Goal: Obtain resource: Download file/media

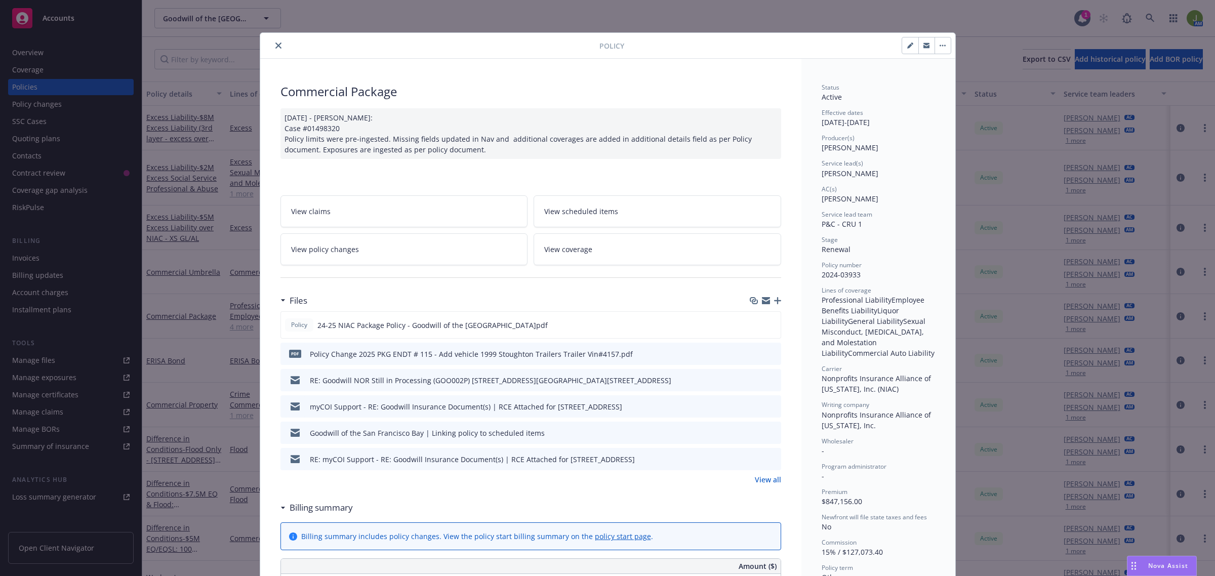
scroll to position [30, 0]
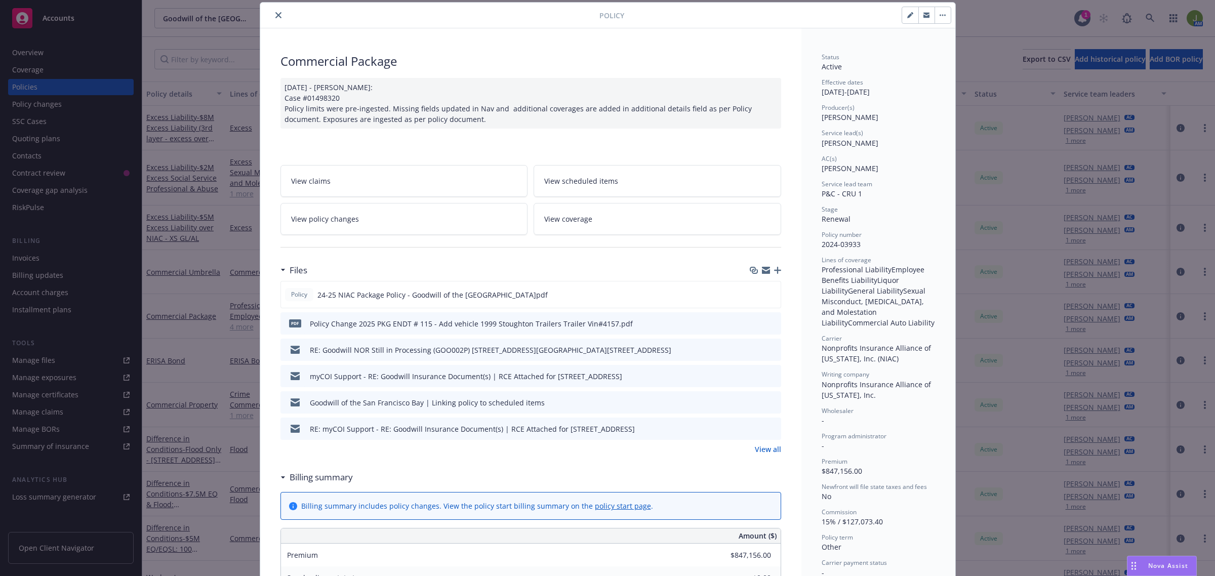
click at [275, 15] on icon "close" at bounding box center [278, 15] width 6 height 6
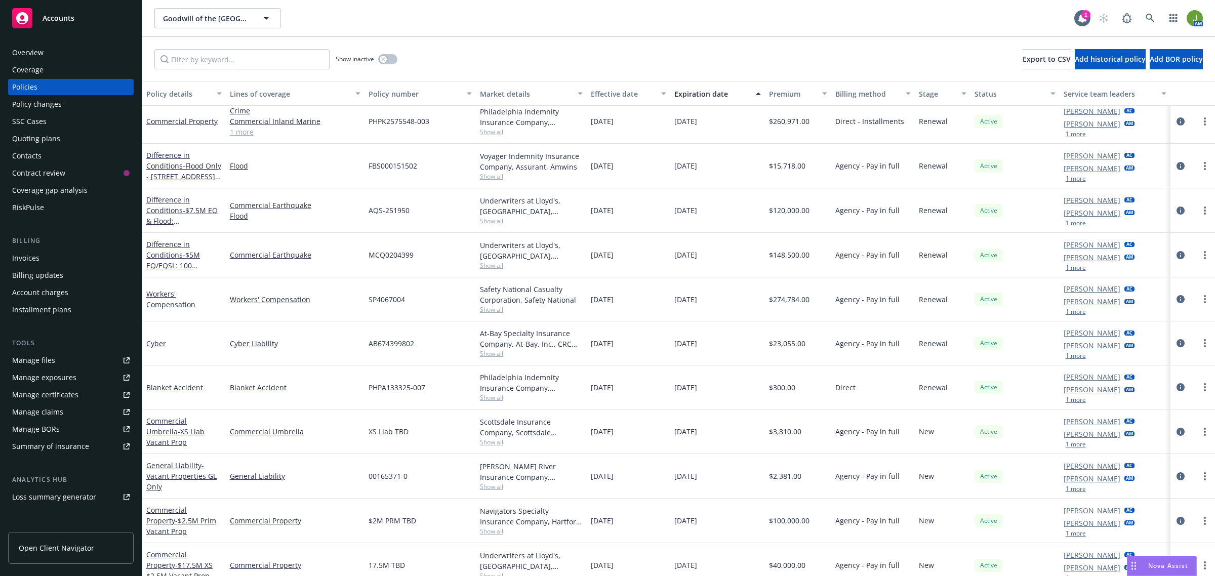
scroll to position [316, 0]
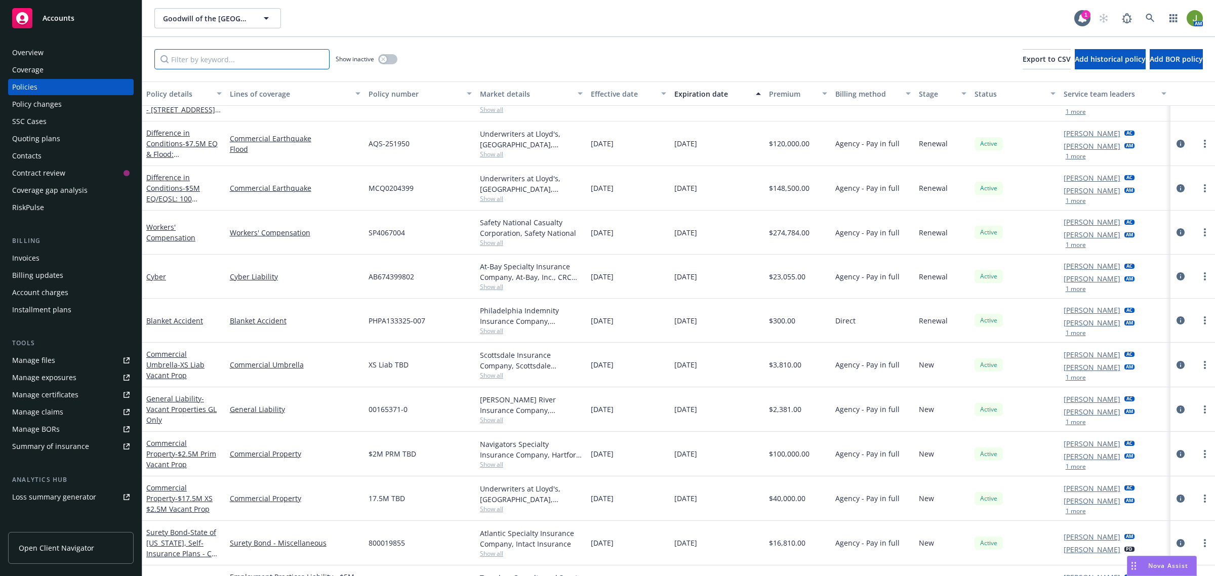
click at [233, 57] on input "Filter by keyword..." at bounding box center [241, 59] width 175 height 20
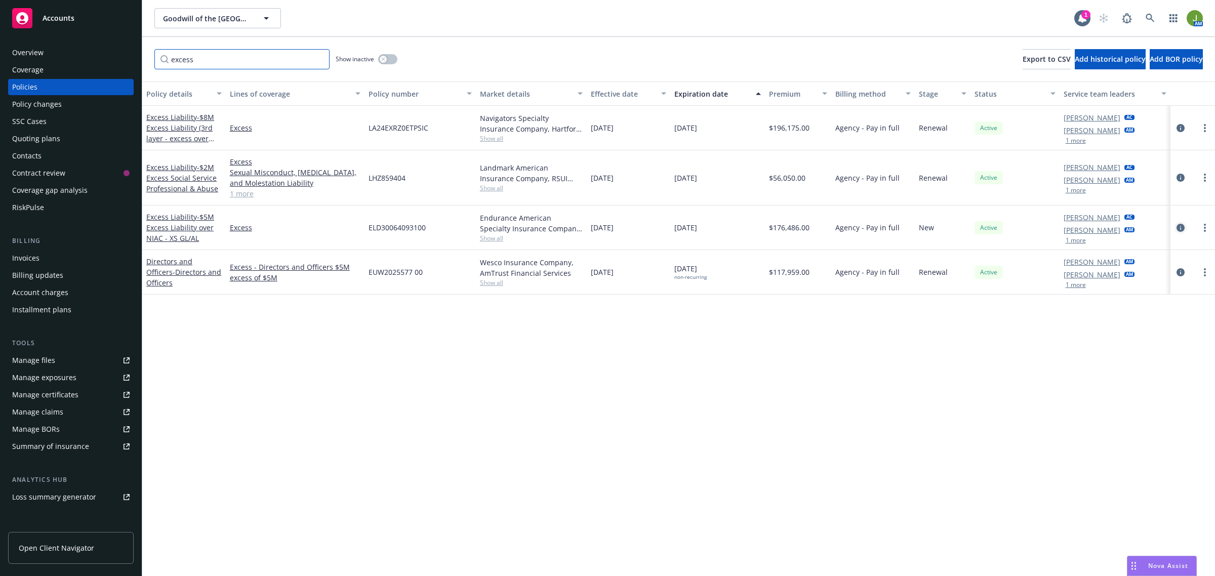
type input "excess"
click at [1178, 226] on icon "circleInformation" at bounding box center [1180, 228] width 8 height 8
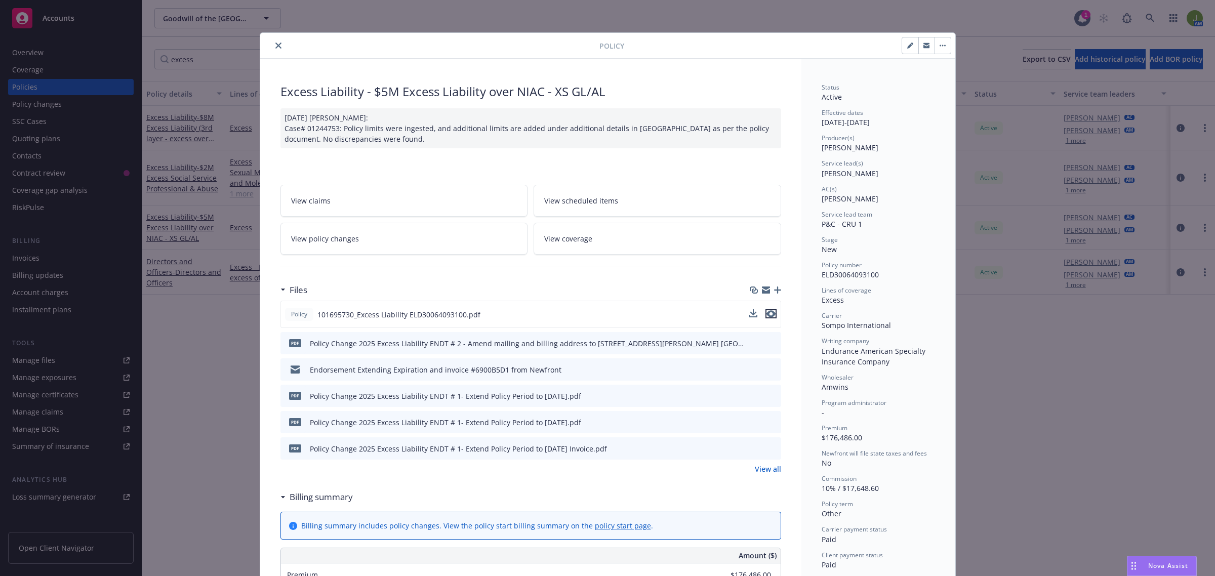
click at [767, 314] on icon "preview file" at bounding box center [770, 313] width 9 height 7
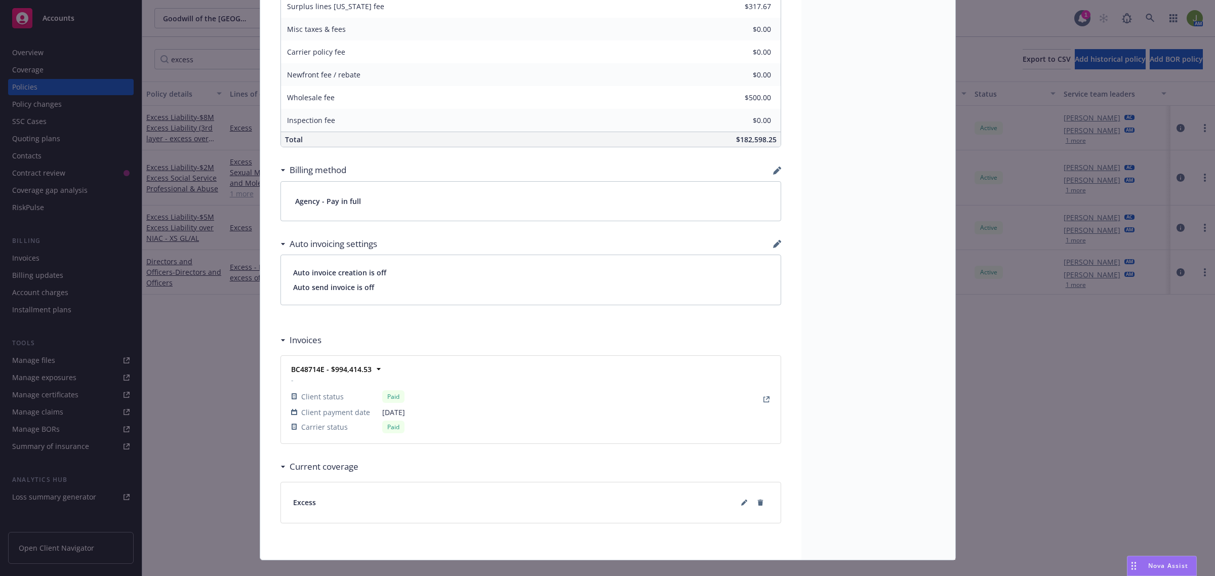
scroll to position [633, 0]
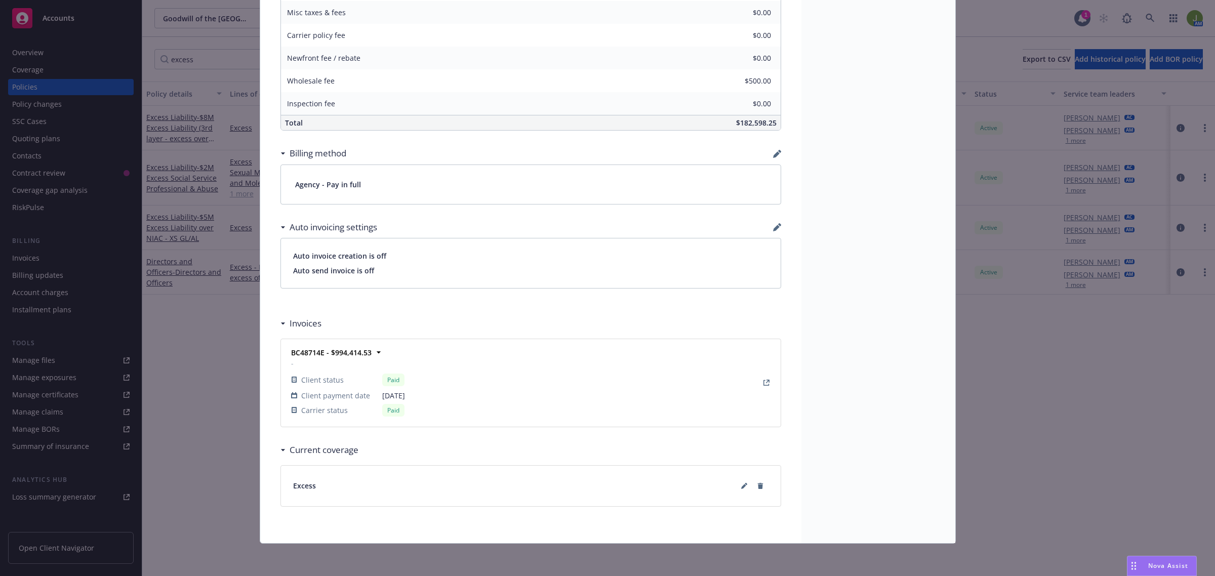
click at [463, 405] on div "BC48714E - $994,414.53 - Client status Paid Client payment date 08/06/2024 Carr…" at bounding box center [530, 382] width 487 height 75
click at [373, 349] on icon at bounding box center [378, 352] width 10 height 10
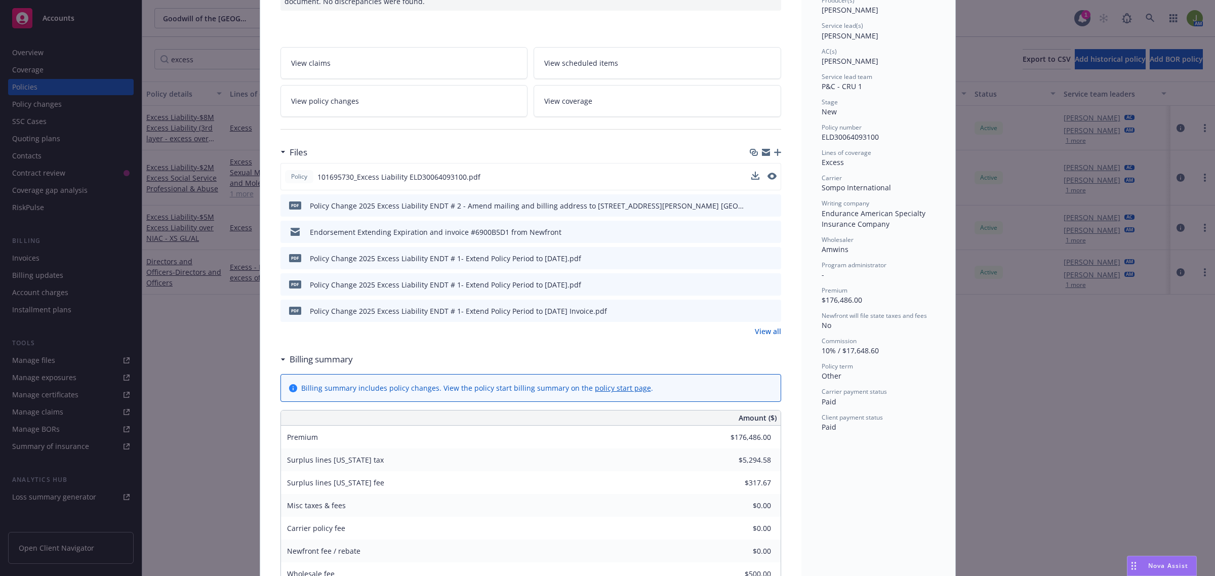
scroll to position [128, 0]
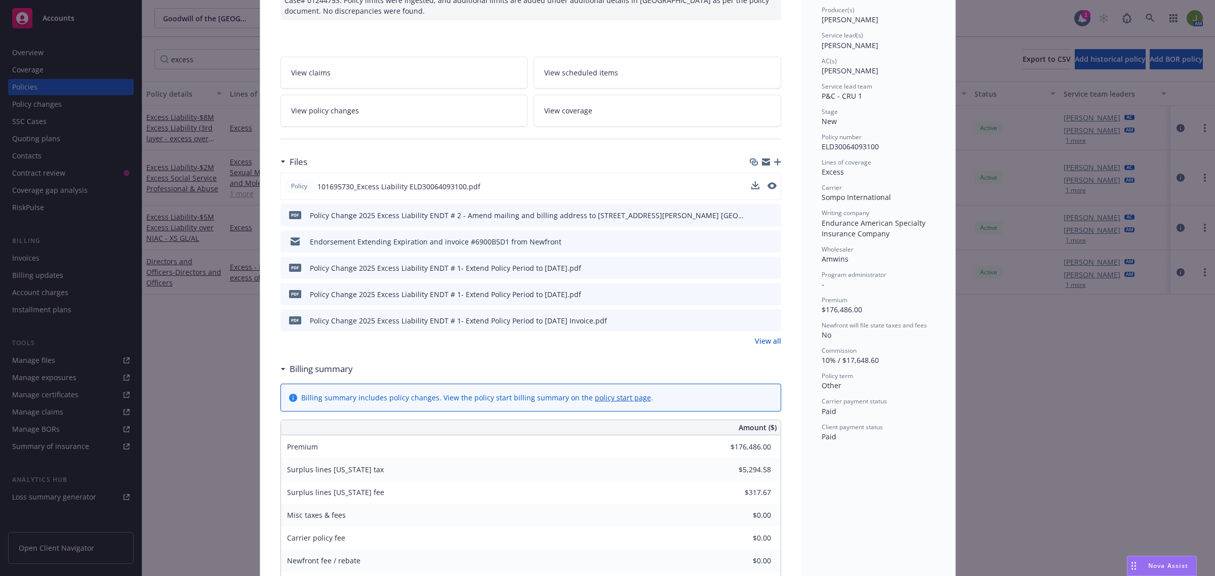
click at [768, 213] on icon "preview file" at bounding box center [771, 214] width 9 height 7
click at [767, 239] on icon "preview file" at bounding box center [771, 240] width 9 height 7
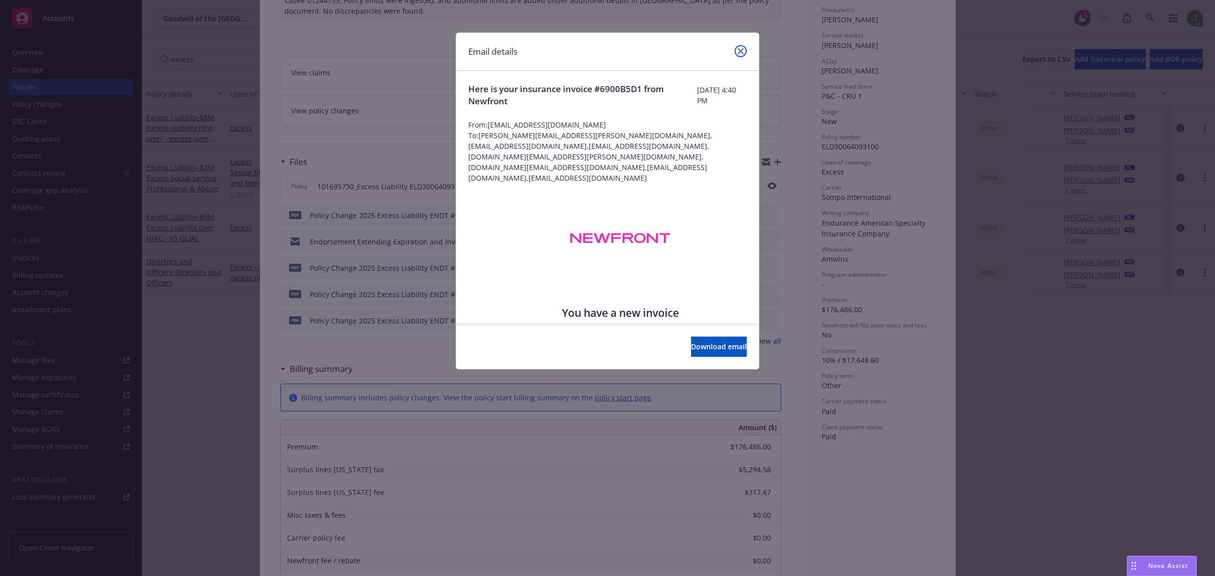
click at [740, 52] on icon "close" at bounding box center [740, 51] width 6 height 6
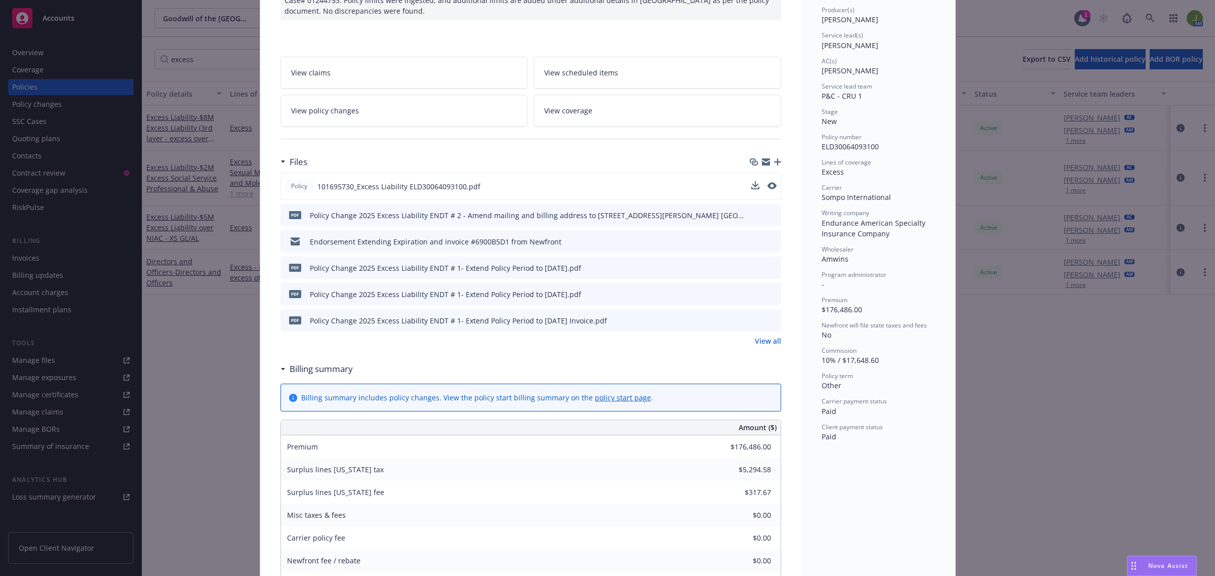
click at [767, 270] on icon "preview file" at bounding box center [771, 267] width 9 height 7
click at [755, 342] on link "View all" at bounding box center [768, 341] width 26 height 11
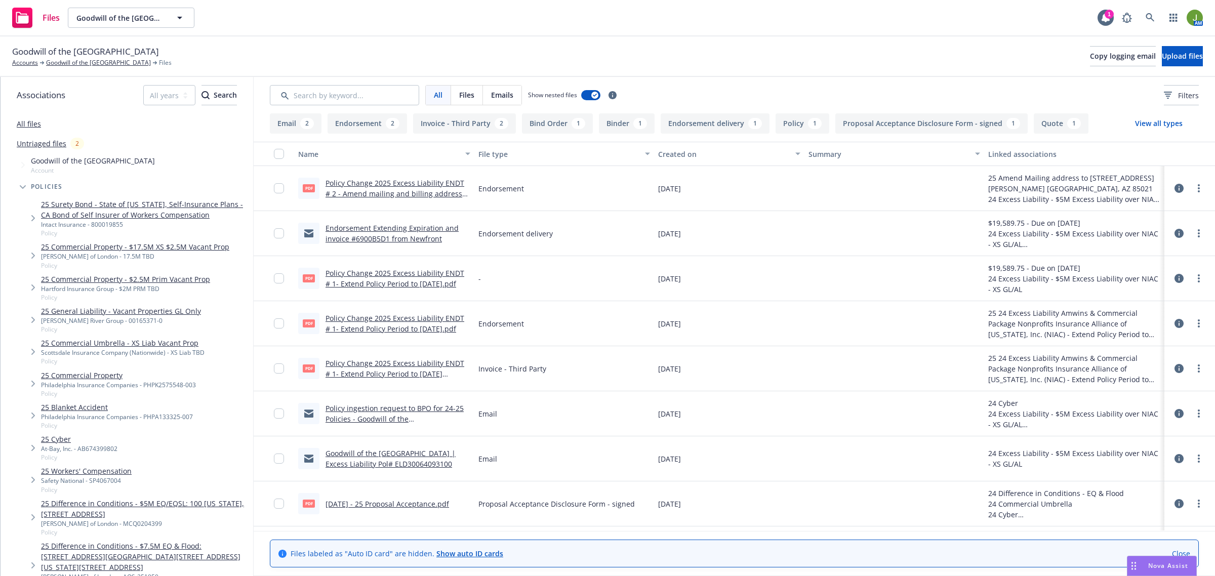
click at [400, 371] on link "Policy Change 2025 Excess Liability ENDT # 1- Extend Policy Period to [DATE] In…" at bounding box center [394, 373] width 139 height 31
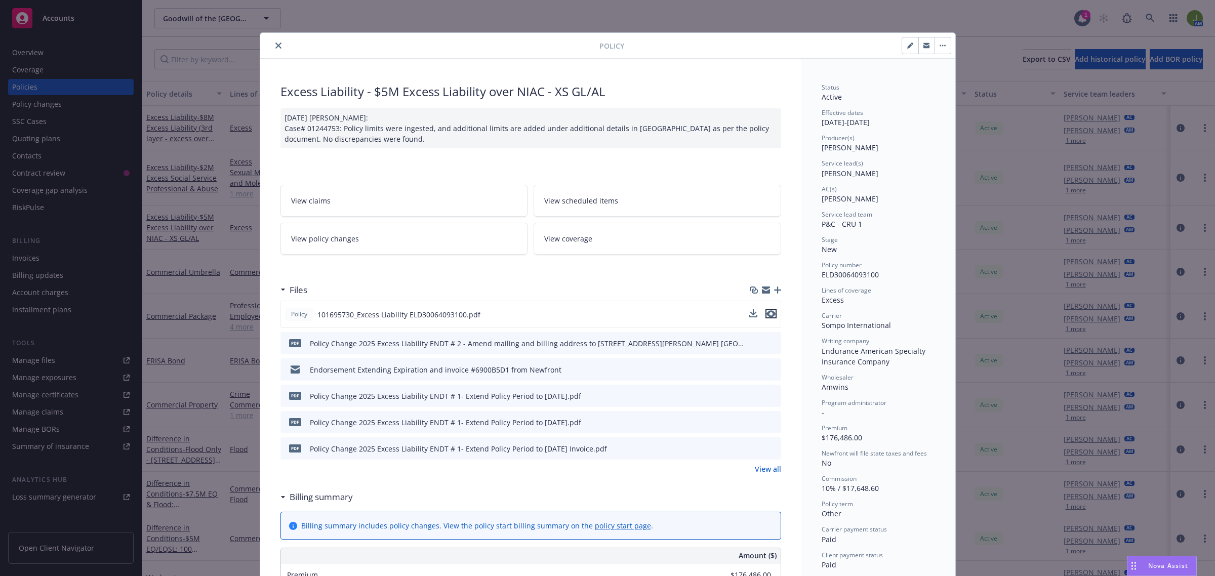
click at [766, 314] on icon "preview file" at bounding box center [770, 313] width 9 height 7
click at [272, 46] on button "close" at bounding box center [278, 45] width 12 height 12
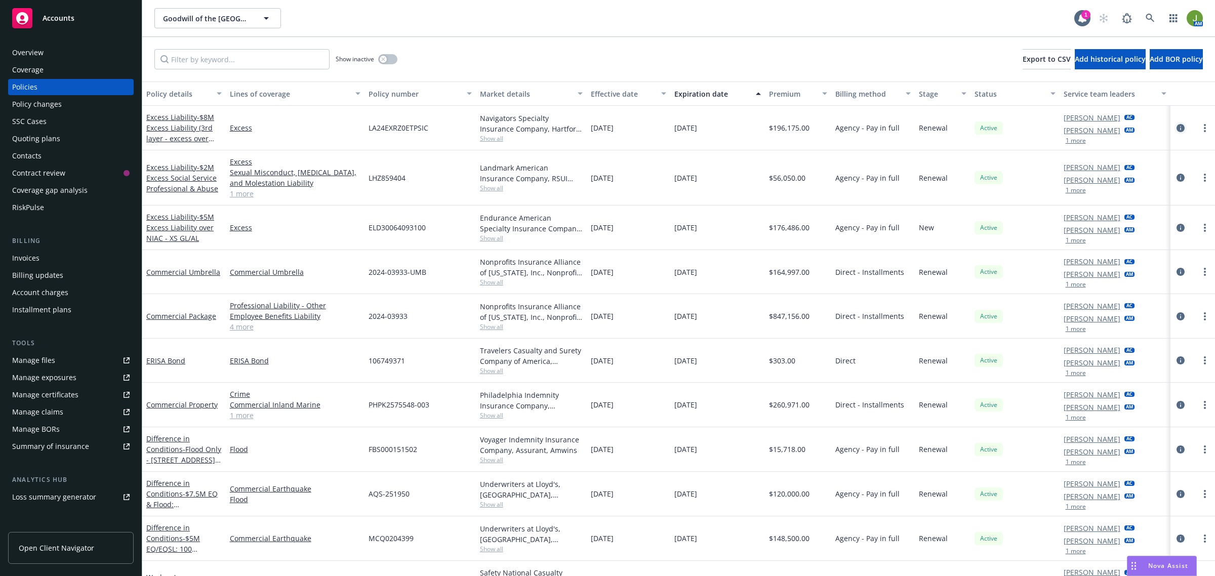
click at [1176, 127] on icon "circleInformation" at bounding box center [1180, 128] width 8 height 8
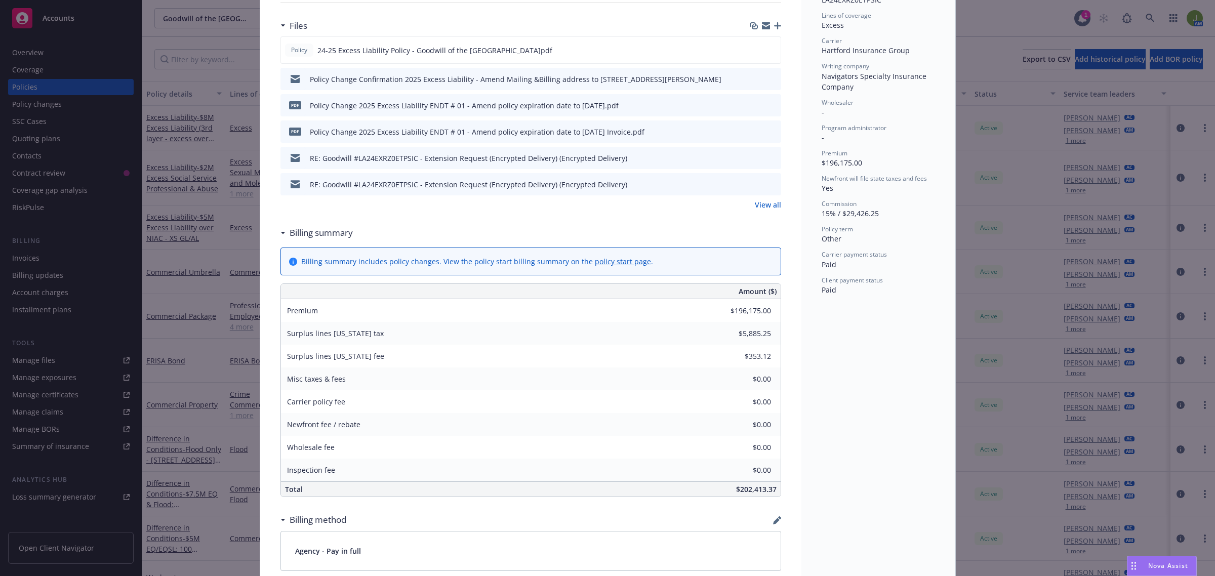
scroll to position [253, 0]
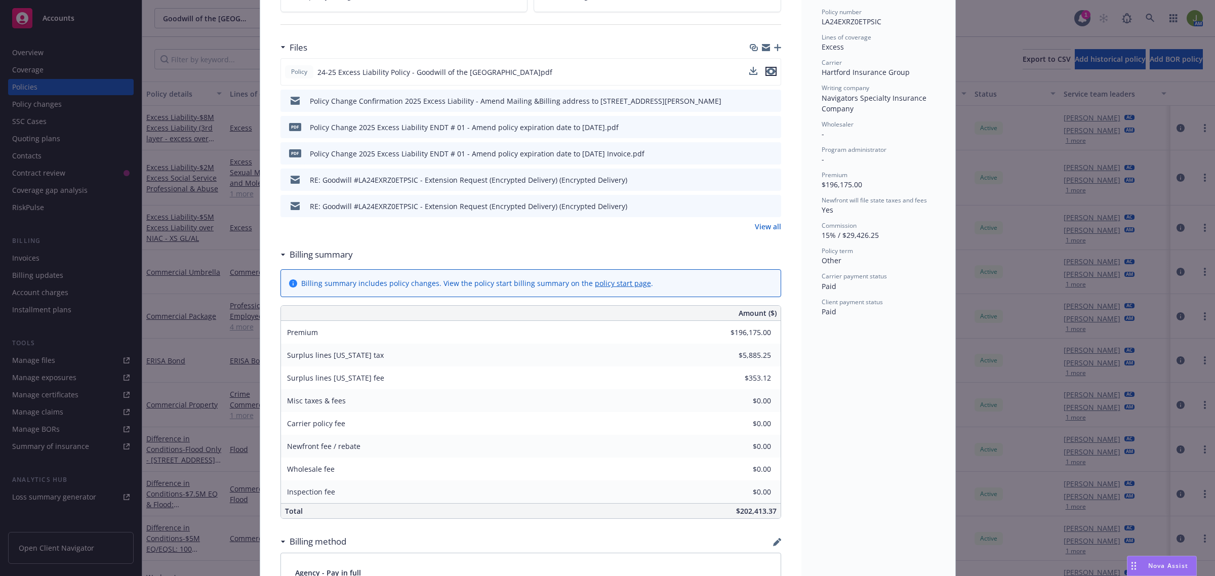
click at [766, 72] on icon "preview file" at bounding box center [770, 71] width 9 height 7
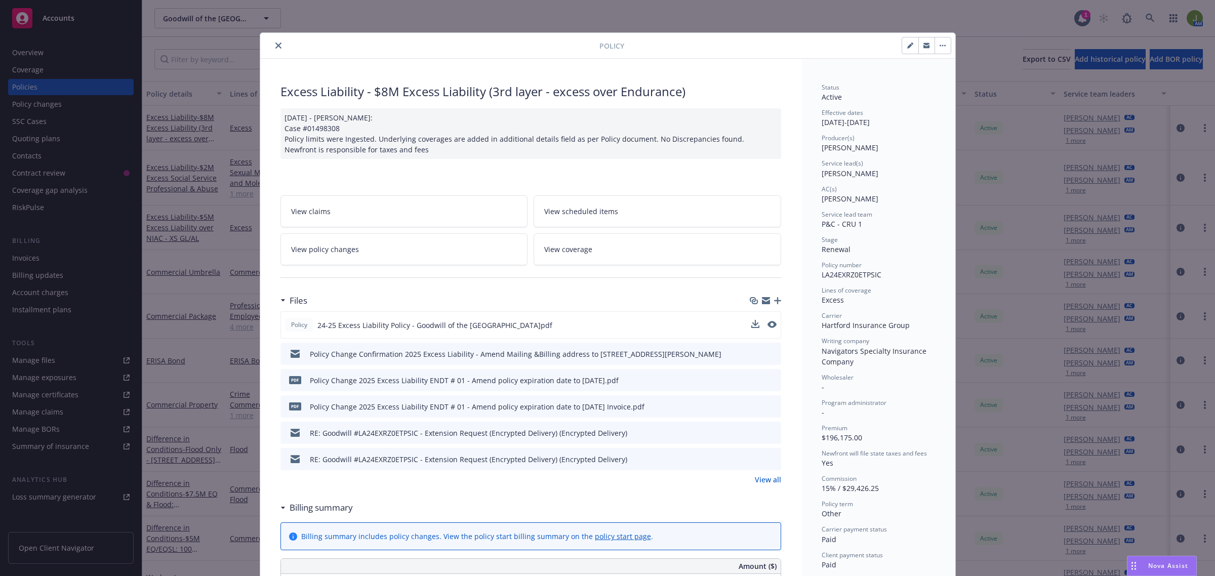
click at [272, 51] on button "close" at bounding box center [278, 45] width 12 height 12
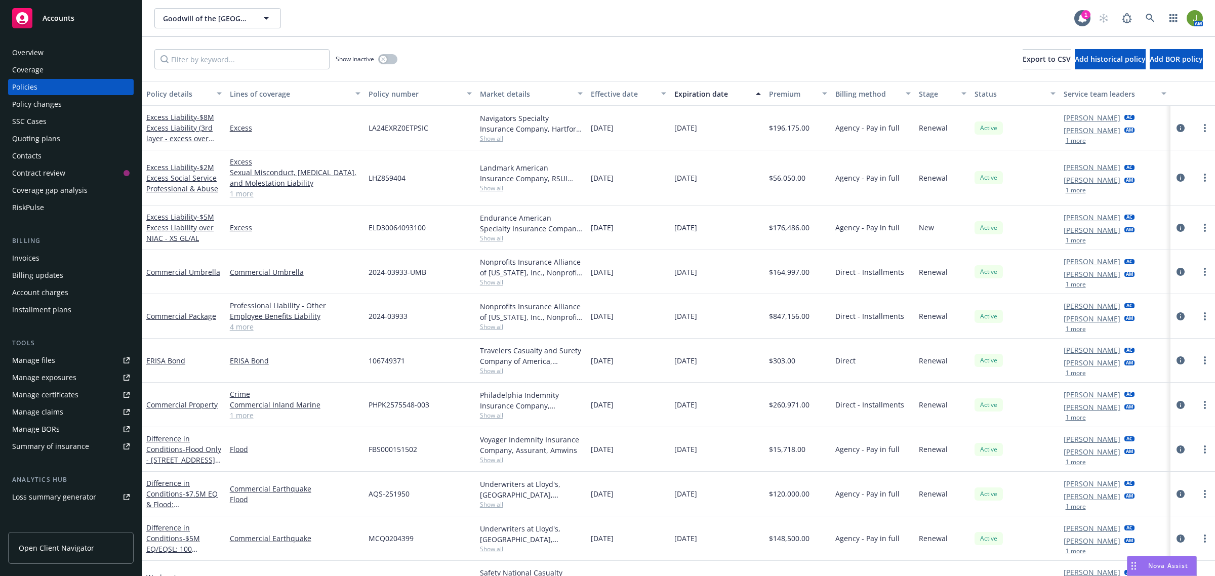
click at [34, 211] on div "RiskPulse" at bounding box center [28, 207] width 32 height 16
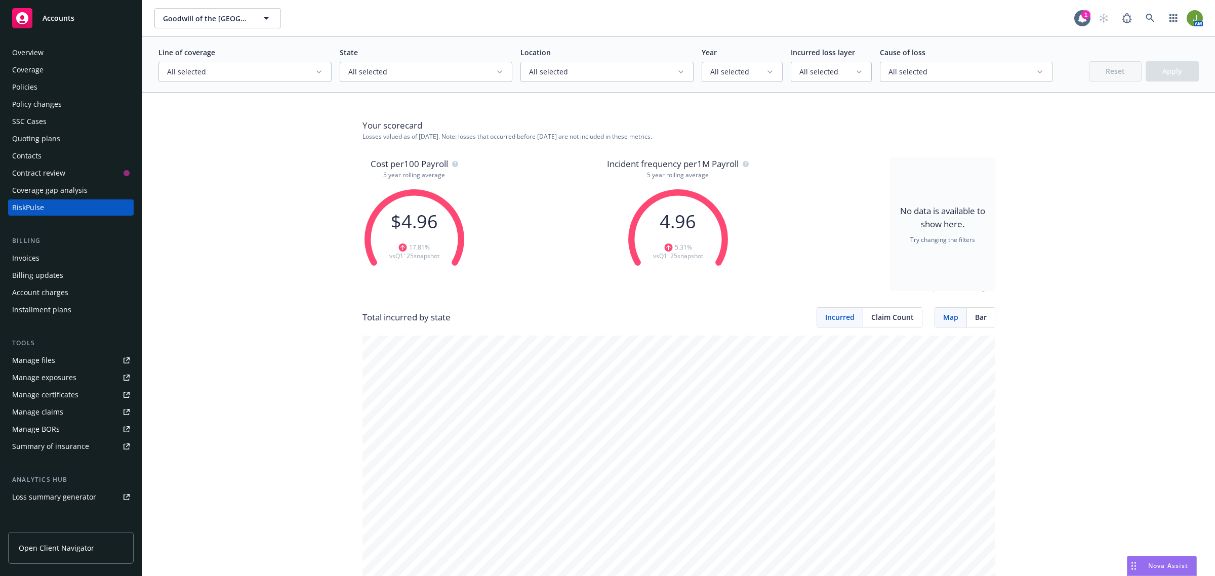
click at [246, 72] on span "All selected" at bounding box center [241, 72] width 148 height 10
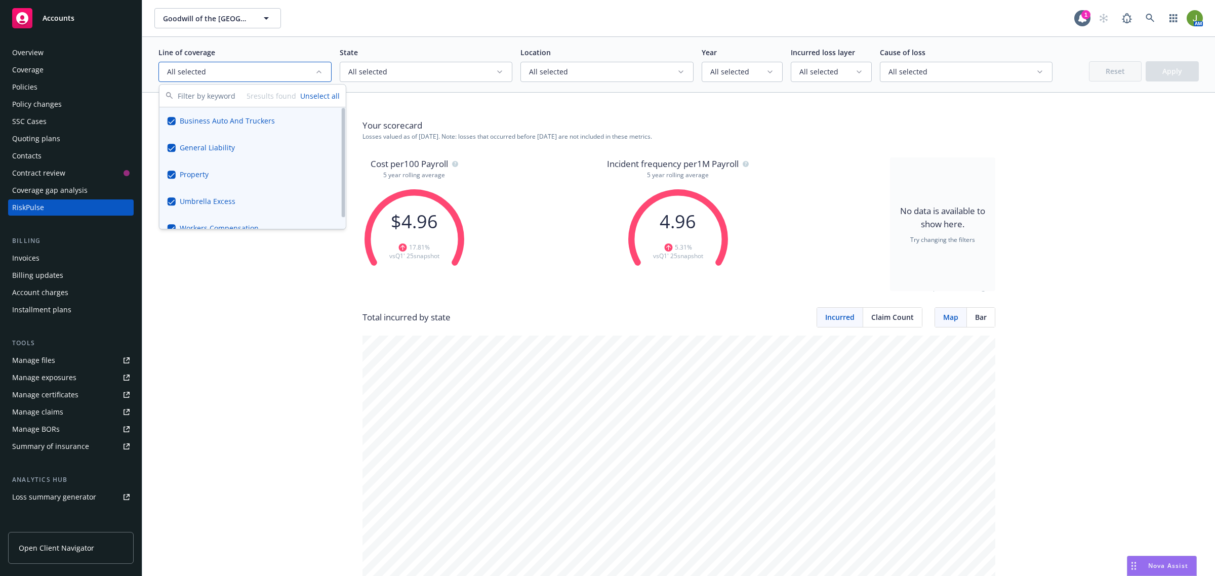
click at [254, 74] on span "All selected" at bounding box center [241, 72] width 148 height 10
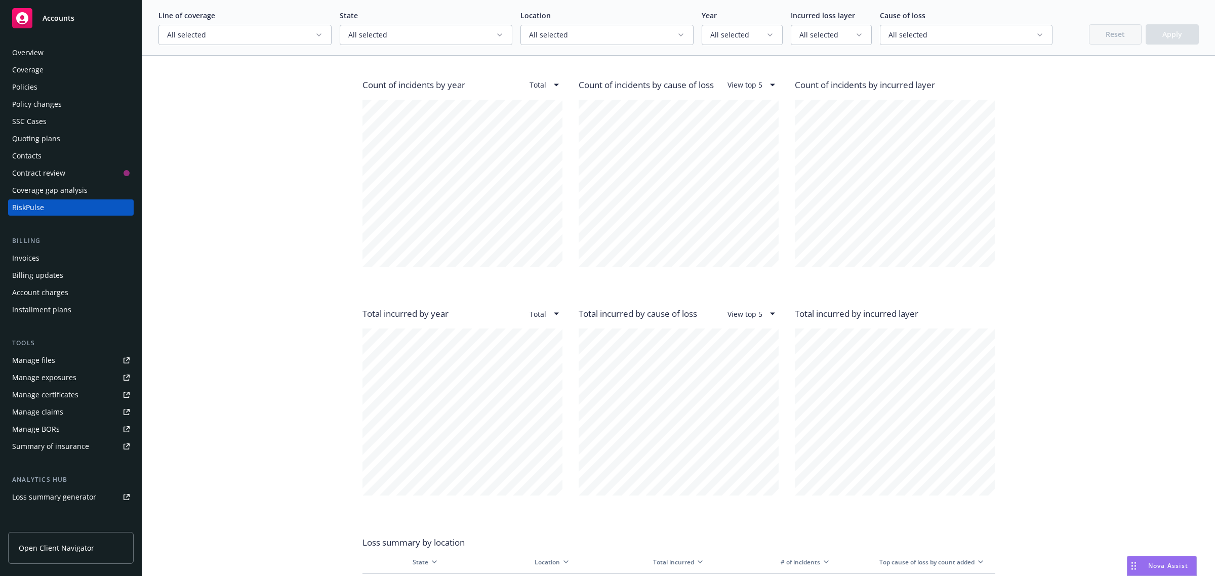
scroll to position [886, 0]
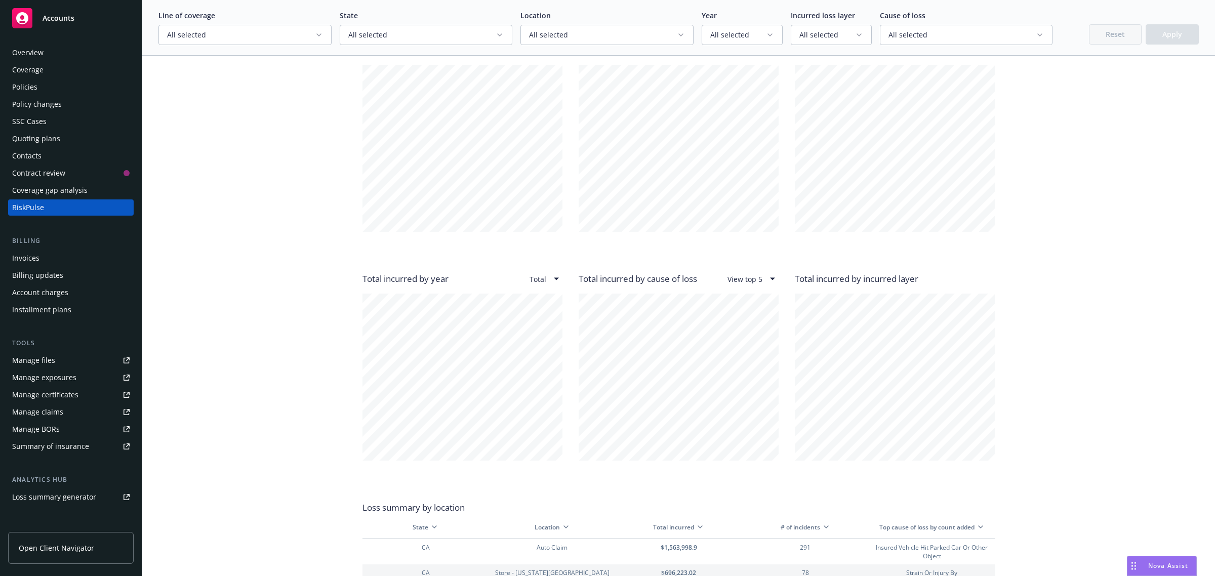
click at [1090, 107] on div "Your scorecard Losses valued as of [DATE] . Note: losses that occurred before […" at bounding box center [678, 150] width 1040 height 1866
click at [45, 90] on div "Policies" at bounding box center [70, 87] width 117 height 16
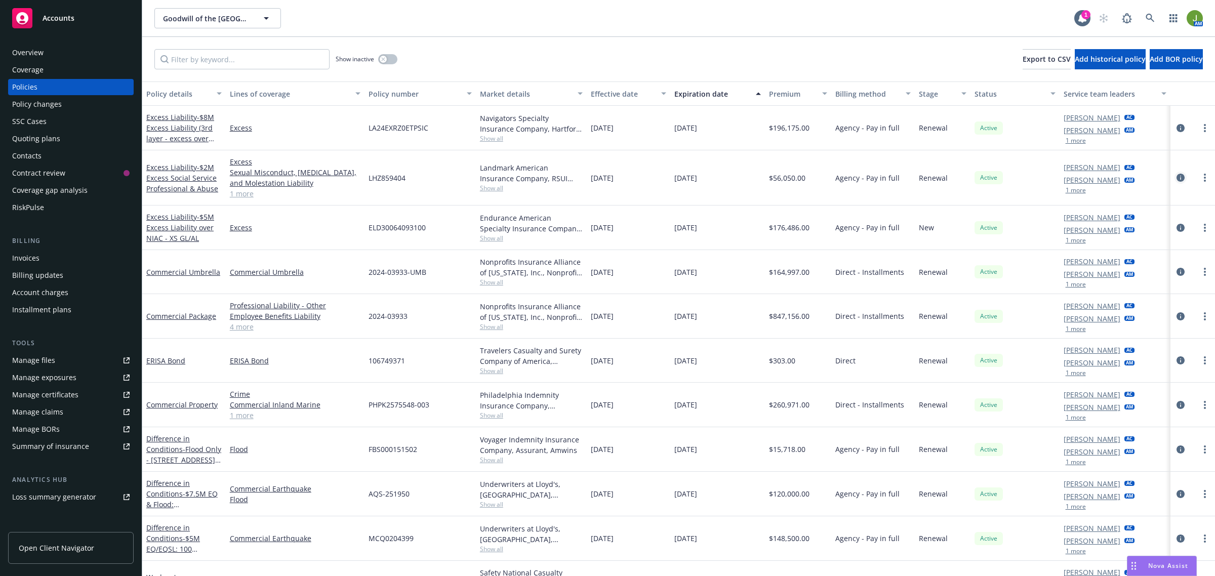
click at [1176, 180] on icon "circleInformation" at bounding box center [1180, 178] width 8 height 8
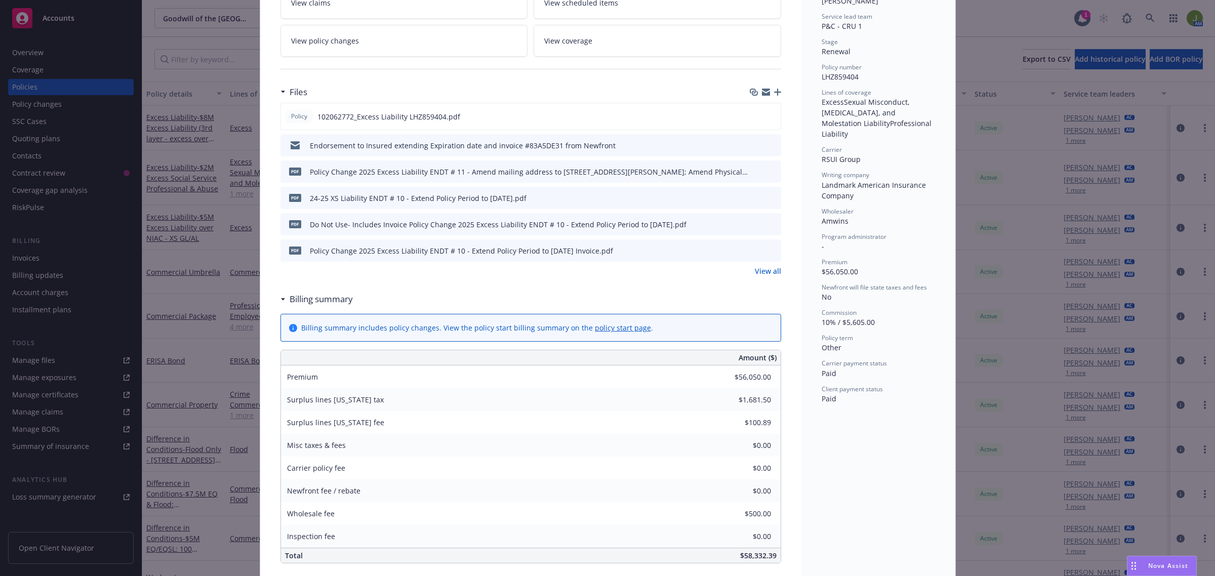
scroll to position [190, 0]
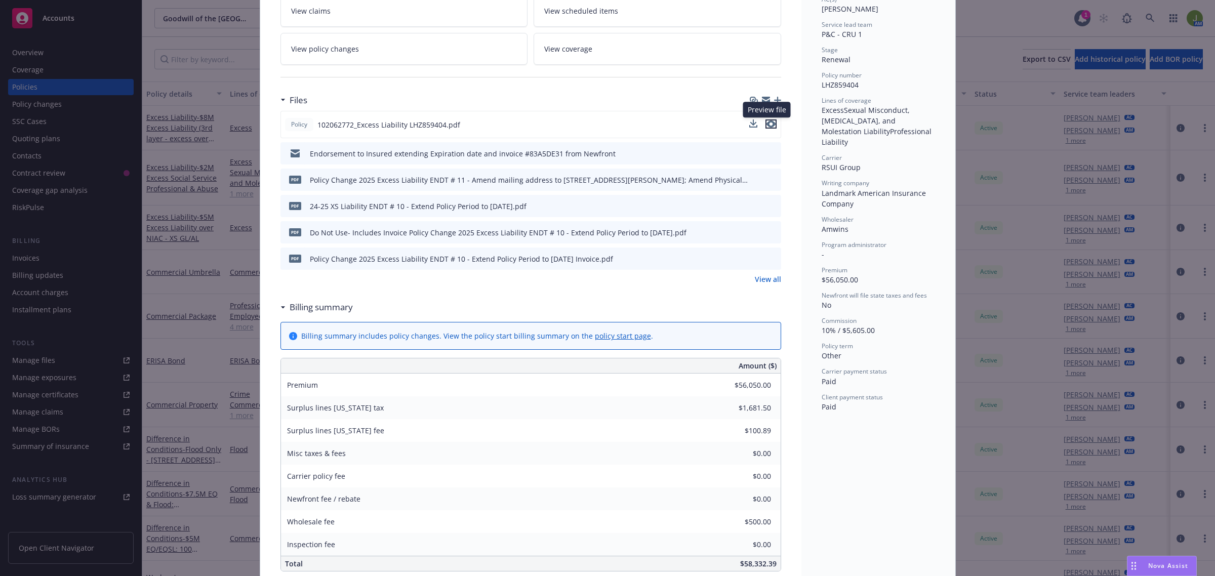
click at [768, 122] on icon "preview file" at bounding box center [770, 123] width 9 height 7
click at [767, 155] on icon "preview file" at bounding box center [771, 152] width 9 height 7
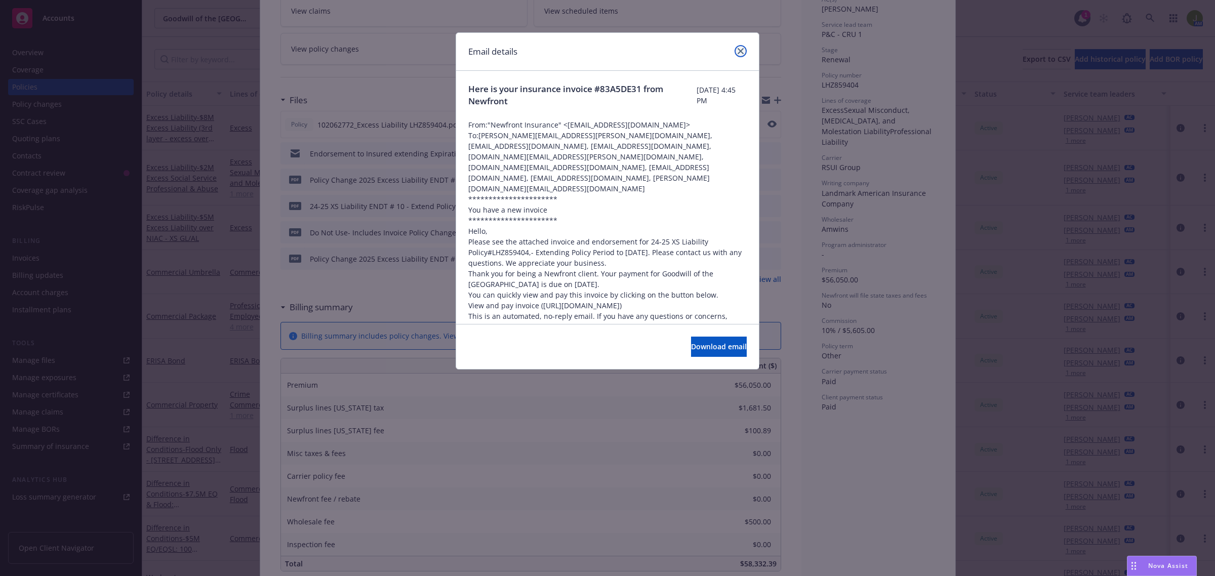
click at [739, 48] on icon "close" at bounding box center [740, 51] width 6 height 6
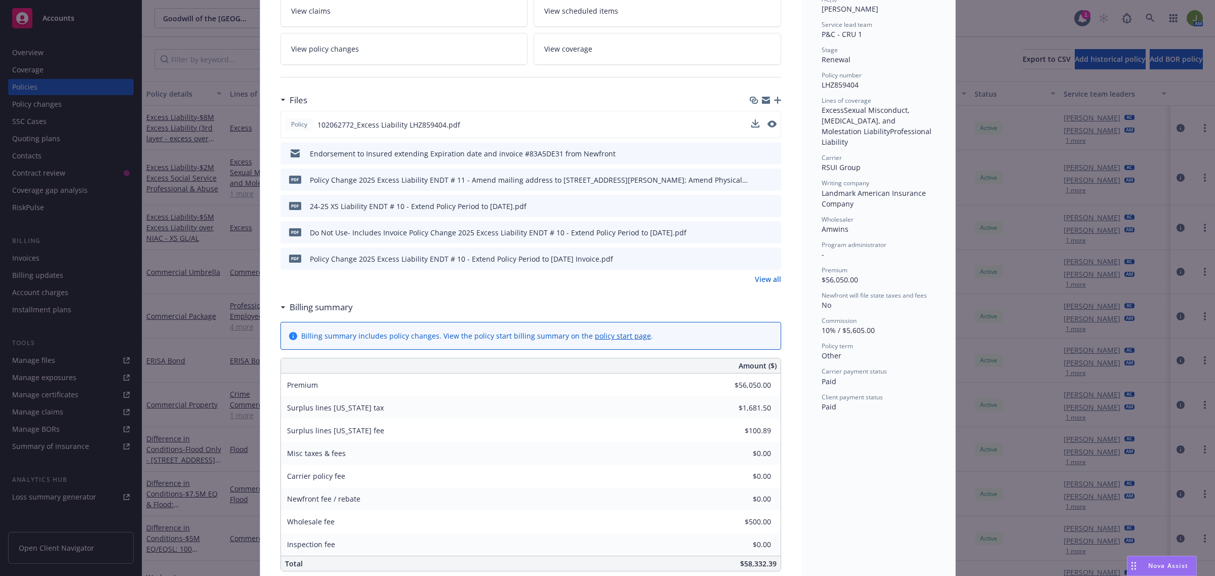
click at [767, 208] on icon "preview file" at bounding box center [771, 205] width 9 height 7
click at [767, 151] on icon "preview file" at bounding box center [771, 152] width 9 height 7
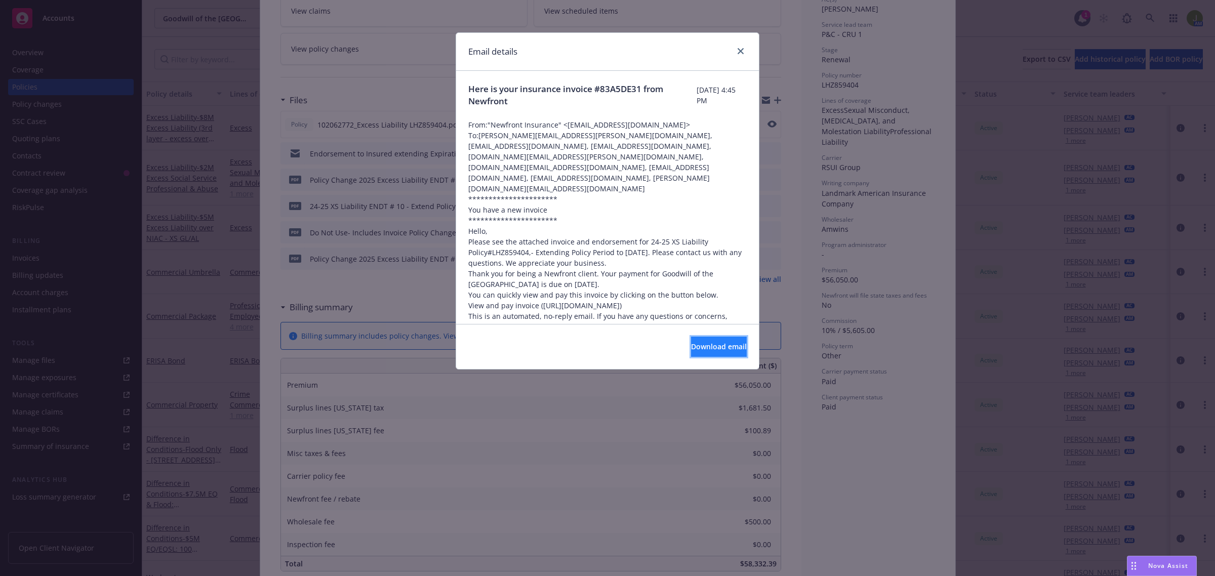
click at [696, 347] on span "Download email" at bounding box center [719, 347] width 56 height 10
